Goal: Information Seeking & Learning: Learn about a topic

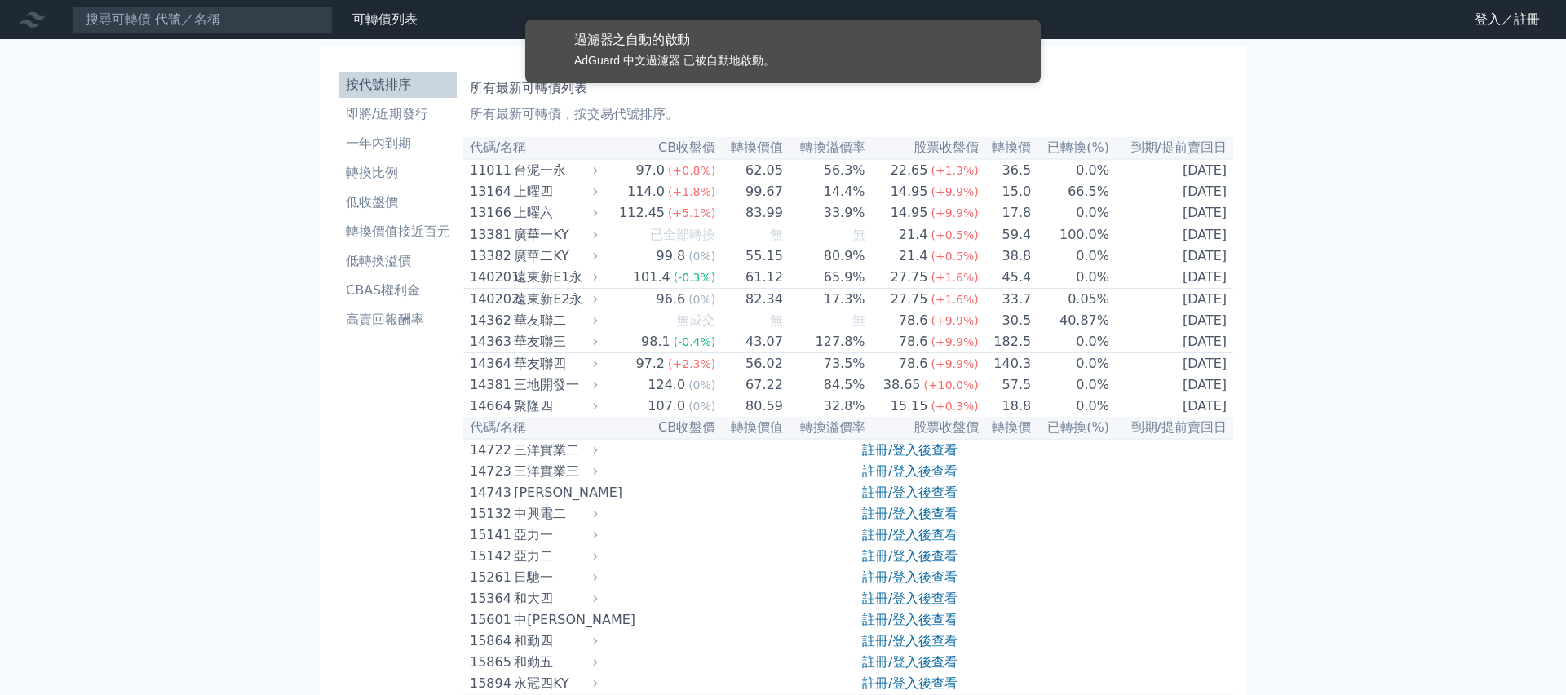
scroll to position [3064, 0]
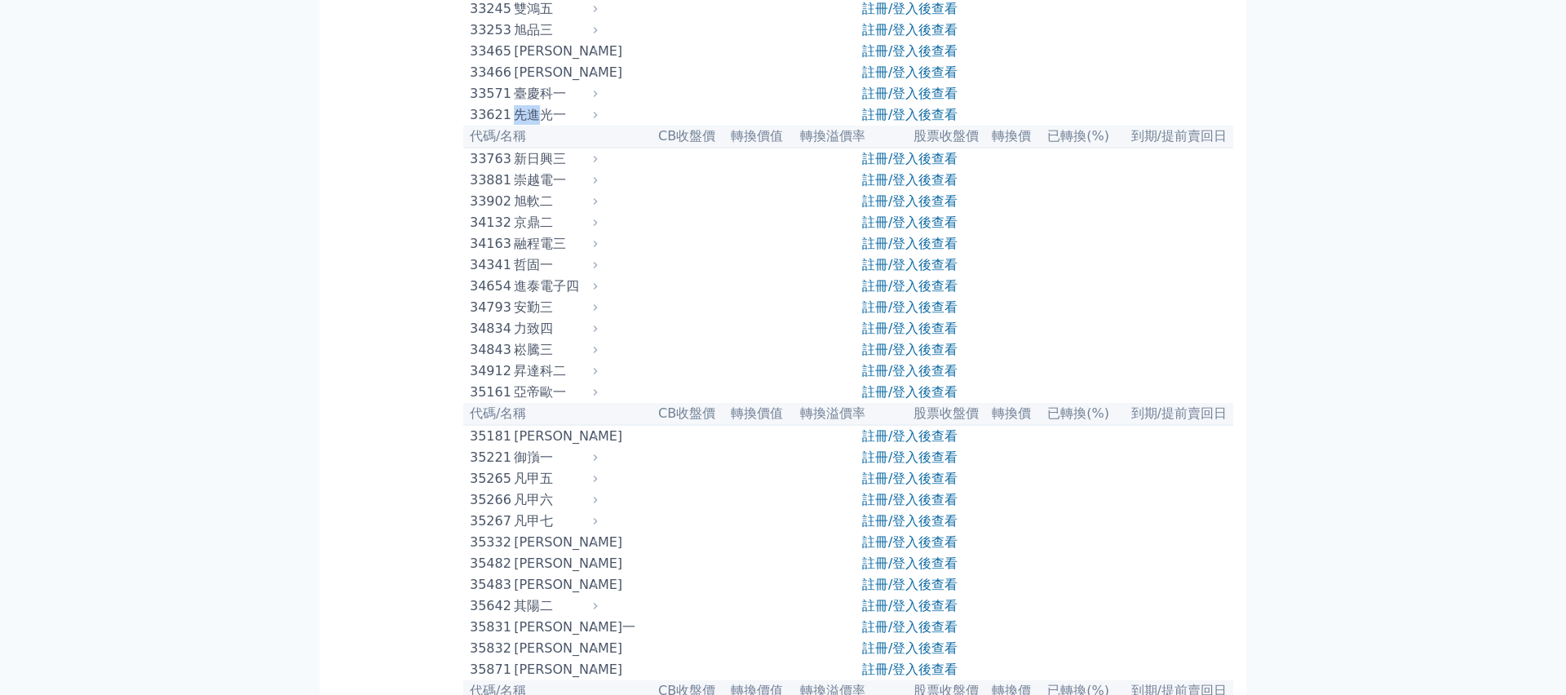
click at [546, 125] on div "先進光一" at bounding box center [554, 115] width 80 height 20
click at [907, 122] on link "註冊/登入後查看" at bounding box center [909, 114] width 95 height 15
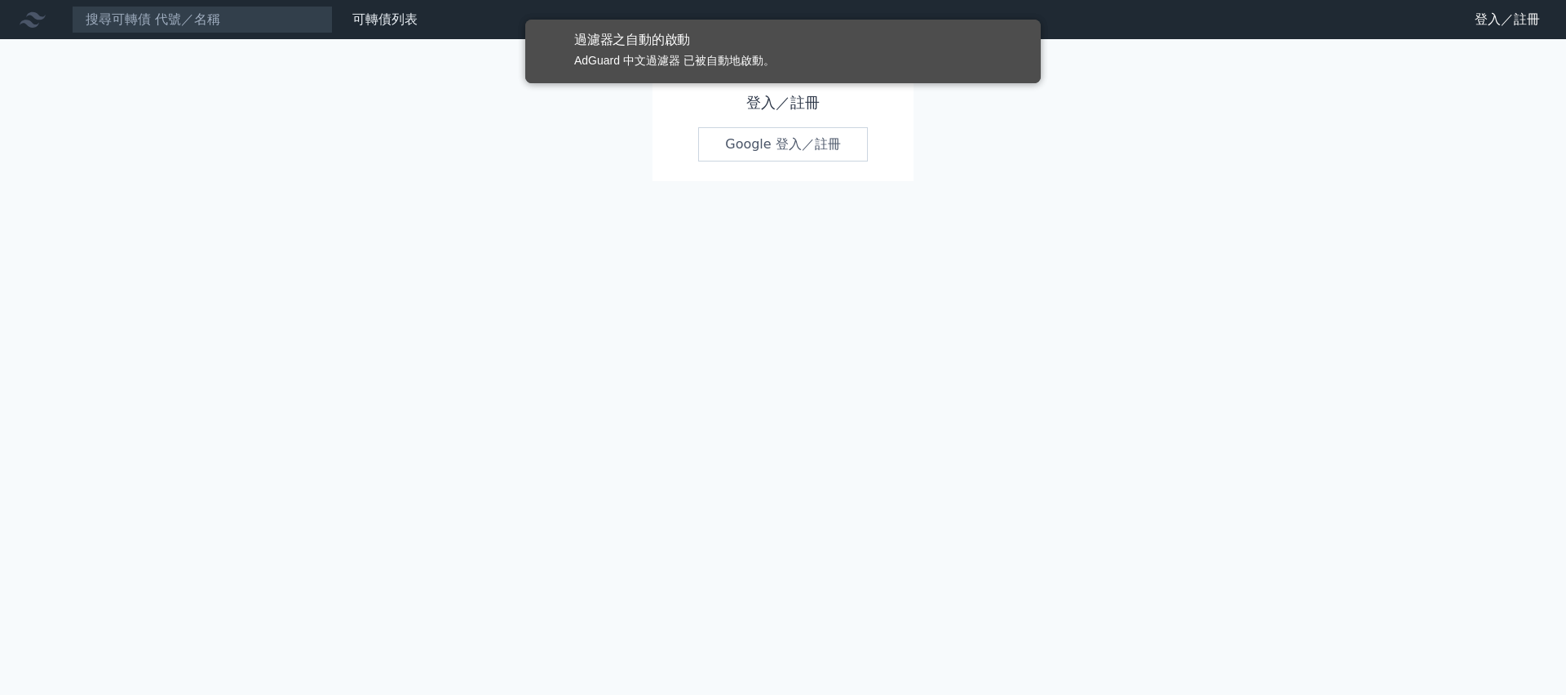
click at [798, 152] on link "Google 登入／註冊" at bounding box center [783, 144] width 170 height 34
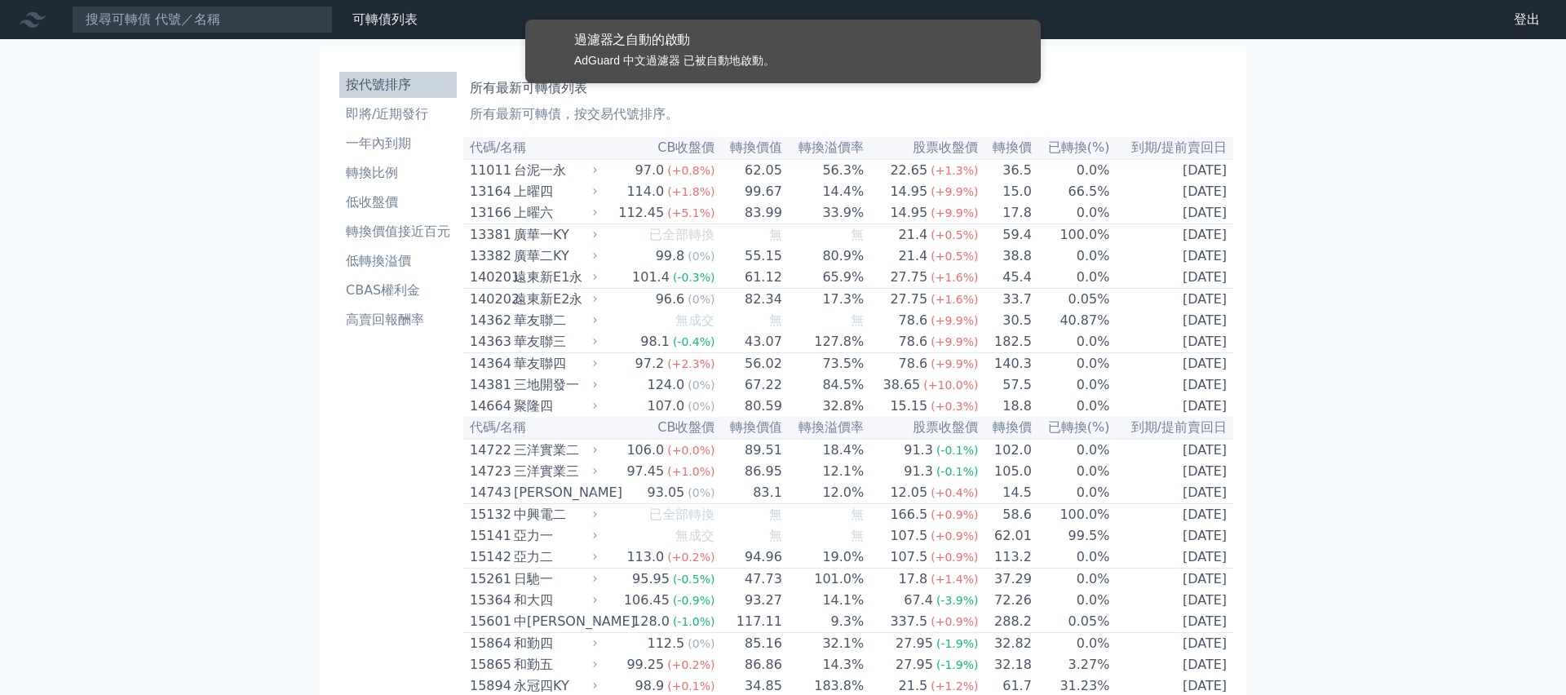
scroll to position [3089, 0]
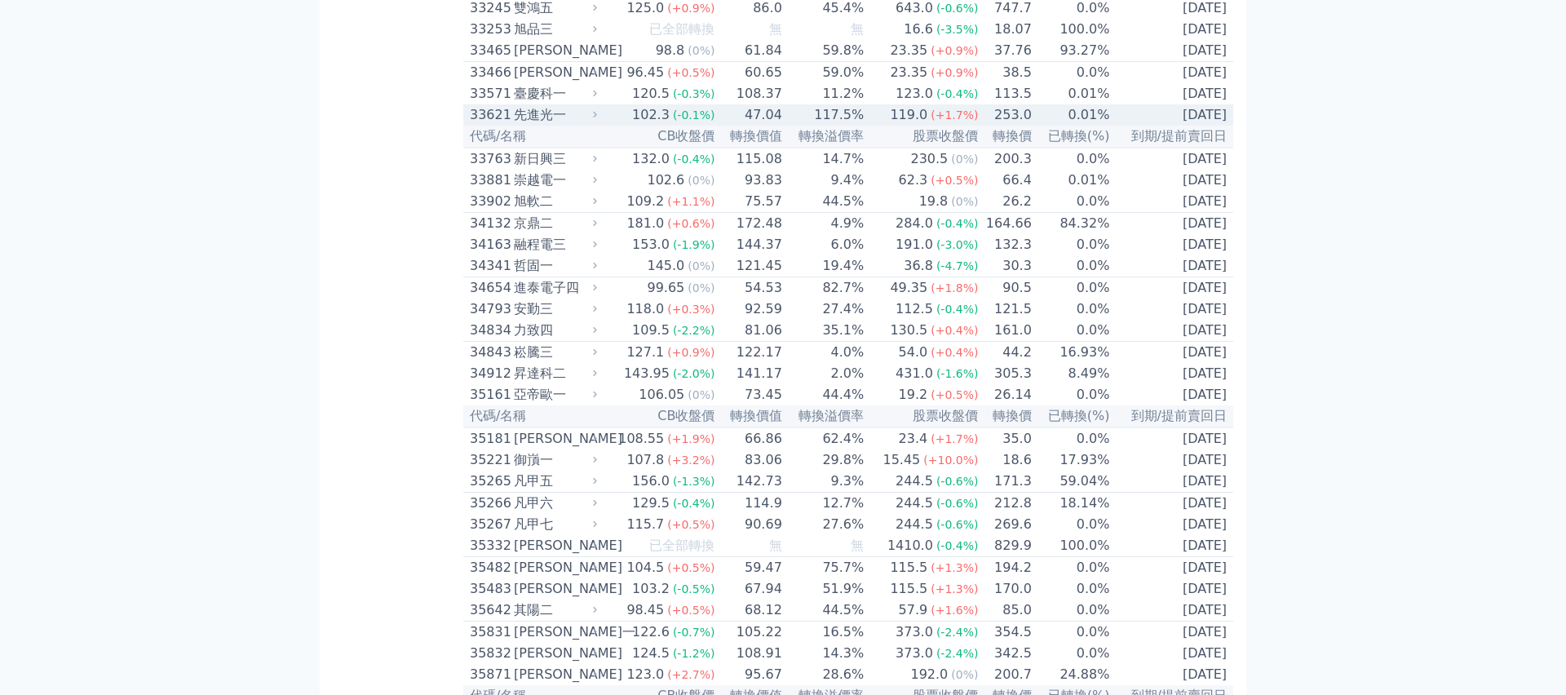
click at [728, 126] on td "47.04" at bounding box center [748, 114] width 67 height 21
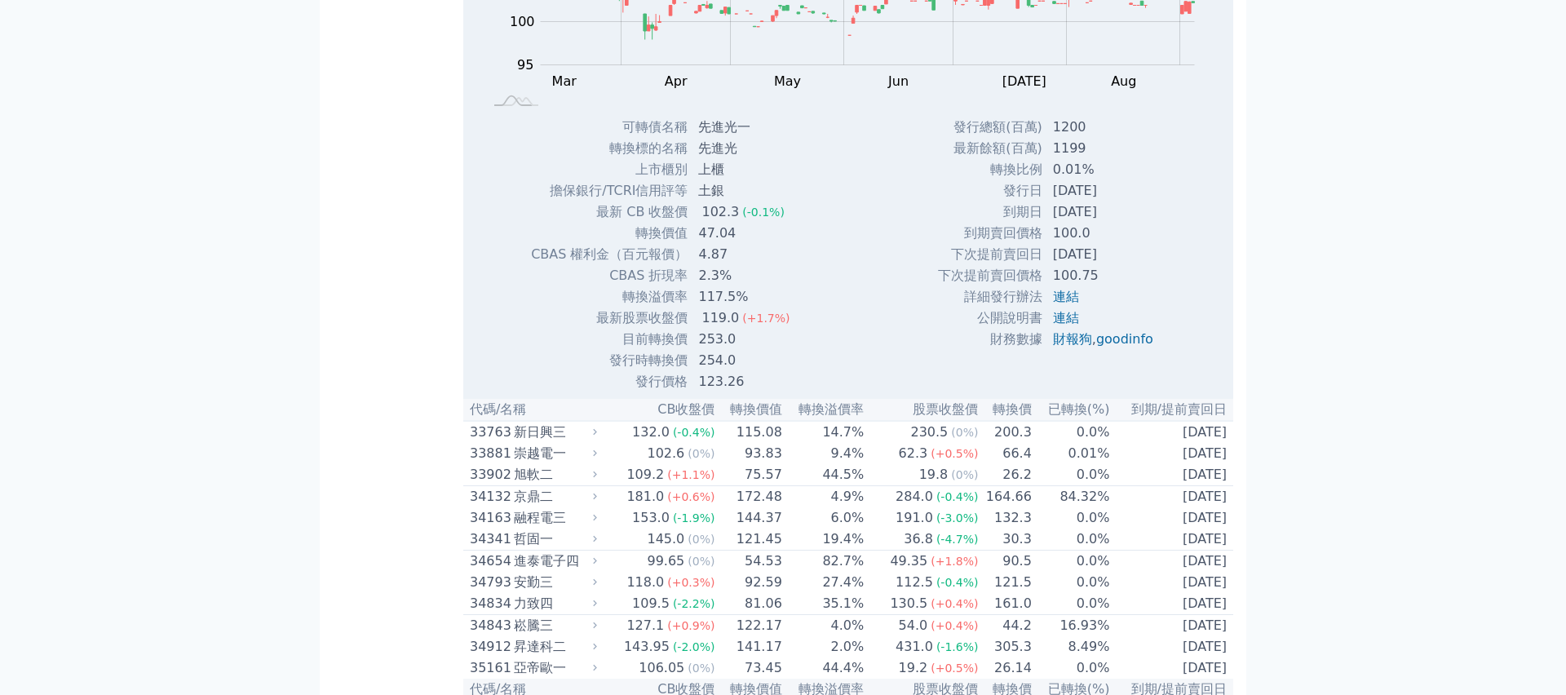
scroll to position [3353, 0]
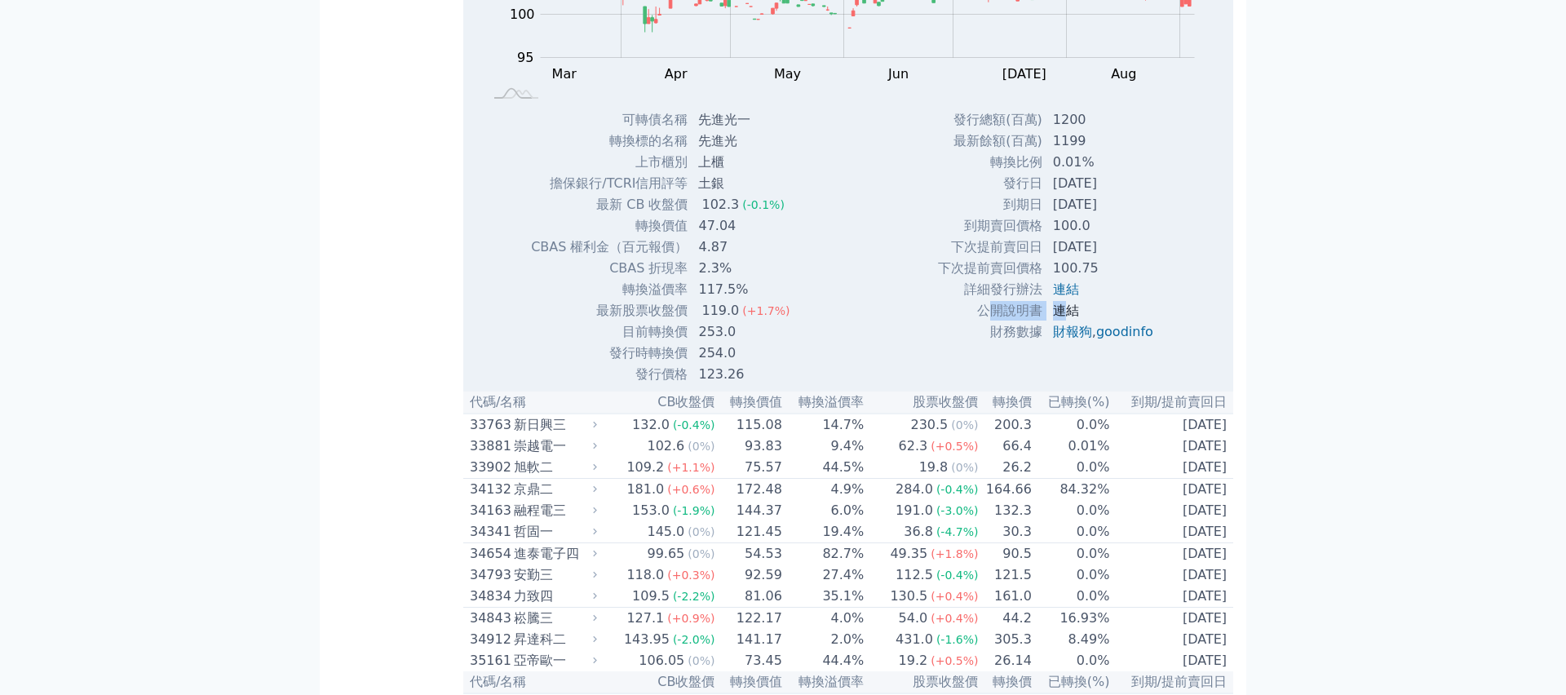
drag, startPoint x: 991, startPoint y: 541, endPoint x: 1060, endPoint y: 541, distance: 69.3
click at [1060, 321] on tr "公開說明書 連結" at bounding box center [1051, 310] width 229 height 21
copy tr "開說明書 連"
click at [1068, 318] on link "連結" at bounding box center [1066, 310] width 26 height 15
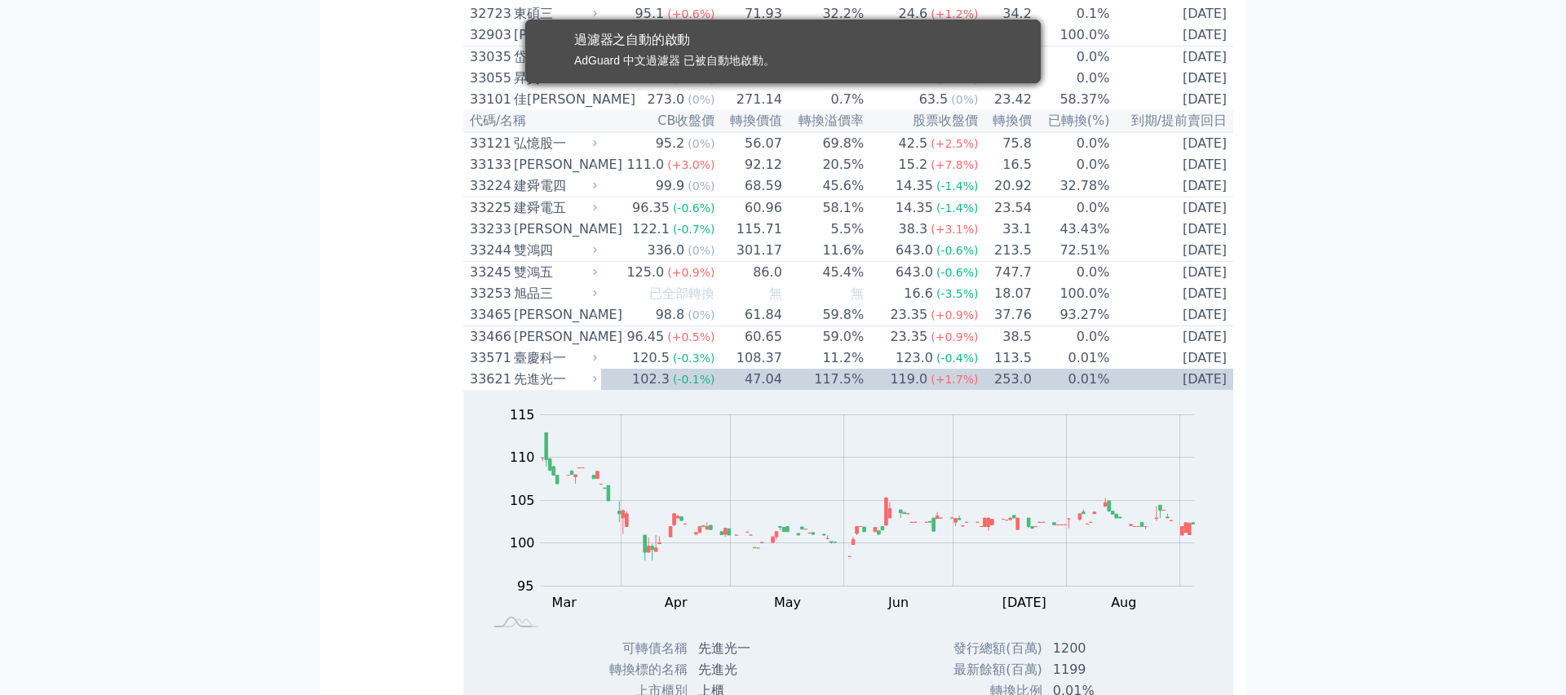
scroll to position [0, 0]
